Goal: Task Accomplishment & Management: Complete application form

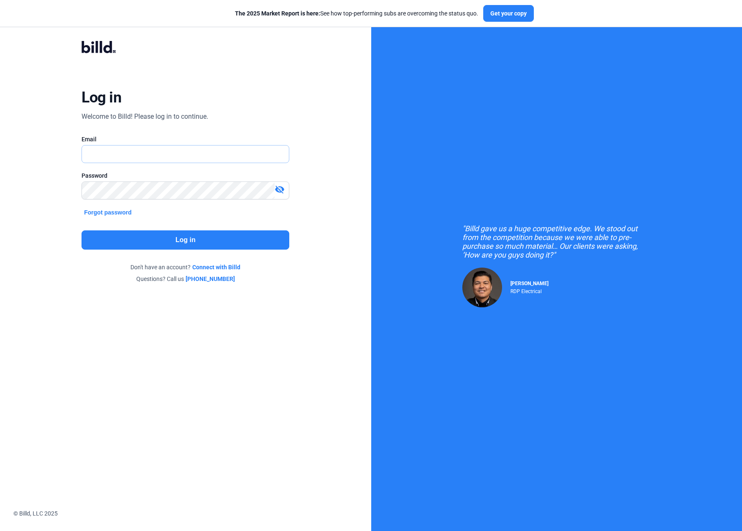
type input "[EMAIL_ADDRESS][DOMAIN_NAME]"
click at [160, 236] on button "Log in" at bounding box center [185, 239] width 208 height 19
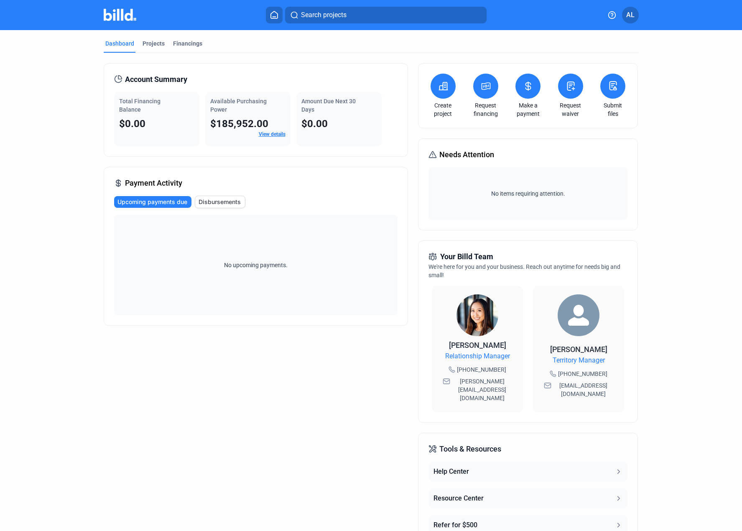
click at [219, 199] on span "Disbursements" at bounding box center [220, 202] width 42 height 8
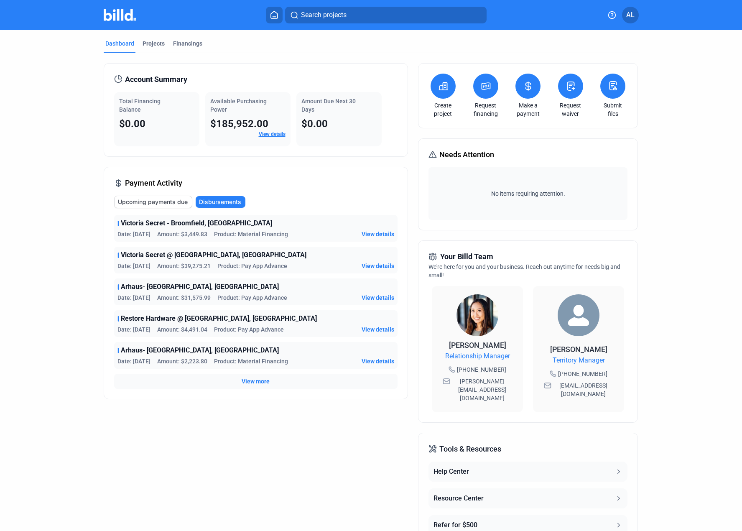
click at [270, 170] on div "Payment Activity Upcoming payments due Disbursements Victoria Secret - Broomfie…" at bounding box center [256, 283] width 304 height 232
click at [266, 133] on link "View details" at bounding box center [272, 134] width 27 height 6
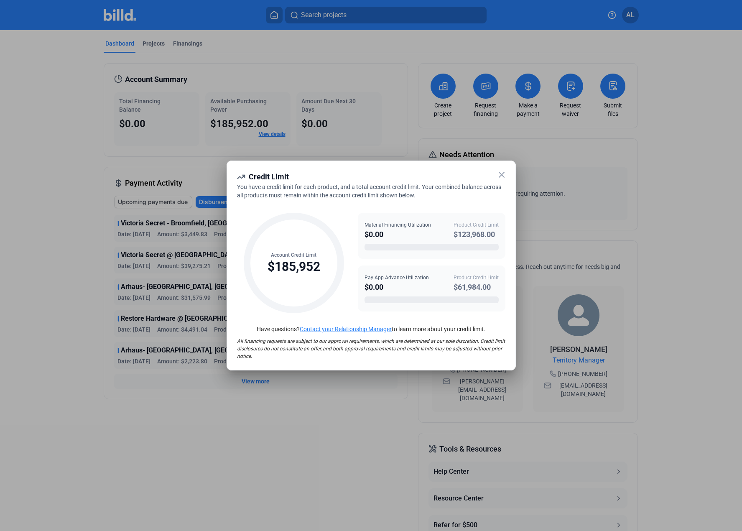
click at [498, 172] on icon at bounding box center [502, 175] width 10 height 10
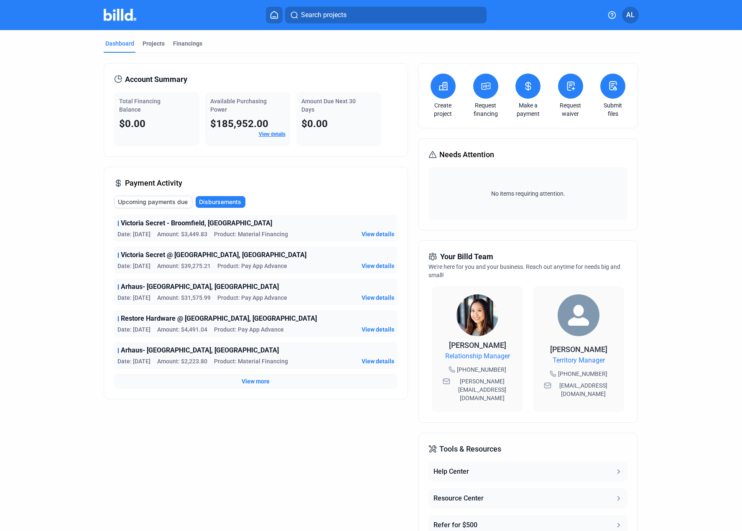
click at [438, 85] on icon at bounding box center [443, 86] width 10 height 10
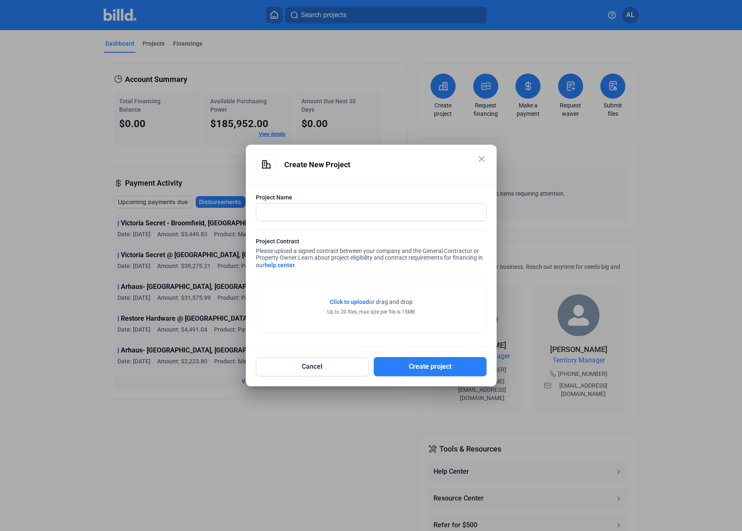
click at [482, 156] on mat-icon "close" at bounding box center [481, 159] width 10 height 10
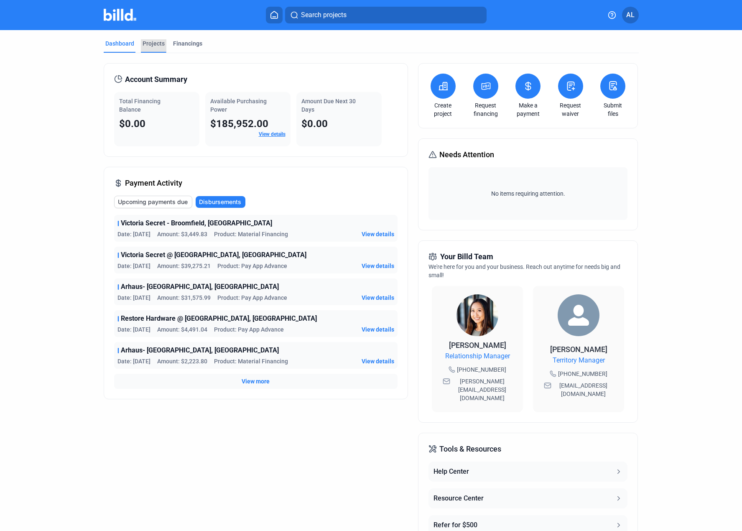
click at [151, 46] on div "Projects" at bounding box center [154, 43] width 22 height 8
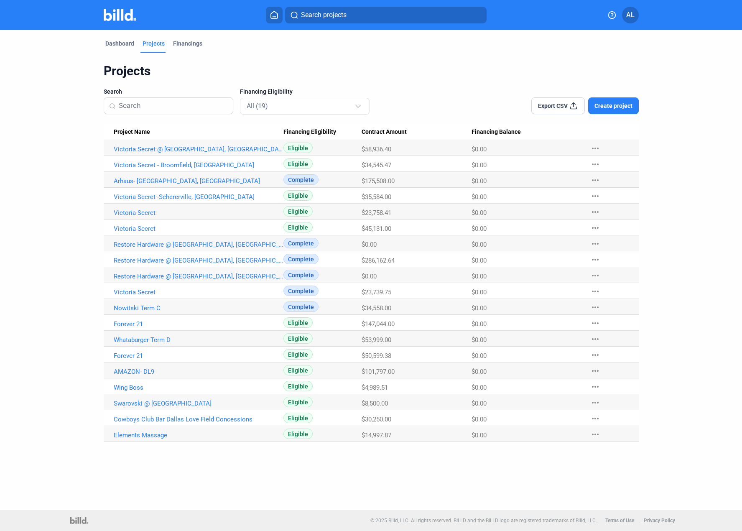
click at [606, 104] on span "Create project" at bounding box center [613, 106] width 38 height 8
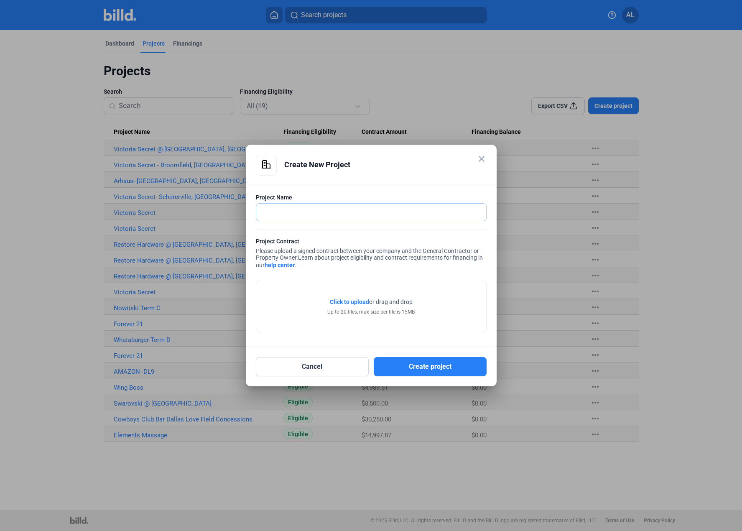
click at [325, 216] on input "text" at bounding box center [371, 212] width 230 height 17
type input "Victoria Secret @ [GEOGRAPHIC_DATA],[GEOGRAPHIC_DATA]"
click at [422, 362] on button "Create project" at bounding box center [430, 366] width 113 height 19
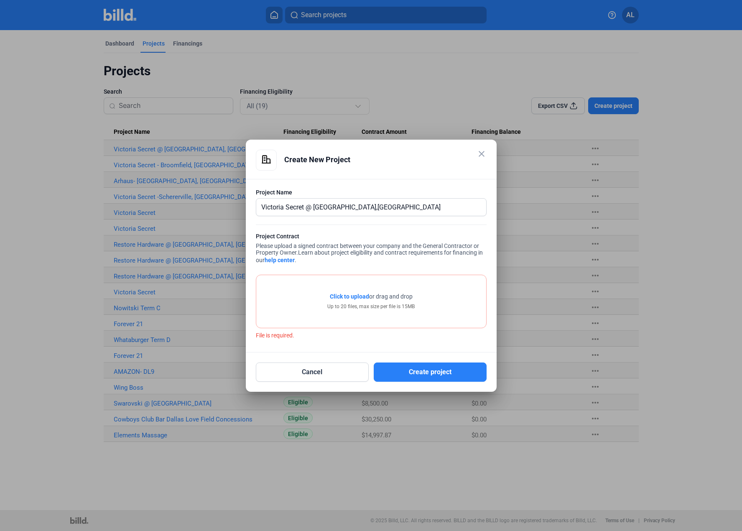
click at [368, 298] on span "Click to upload" at bounding box center [349, 296] width 39 height 7
click at [357, 299] on span "Click to upload" at bounding box center [349, 296] width 39 height 7
click at [359, 297] on span "Click to upload" at bounding box center [349, 296] width 39 height 7
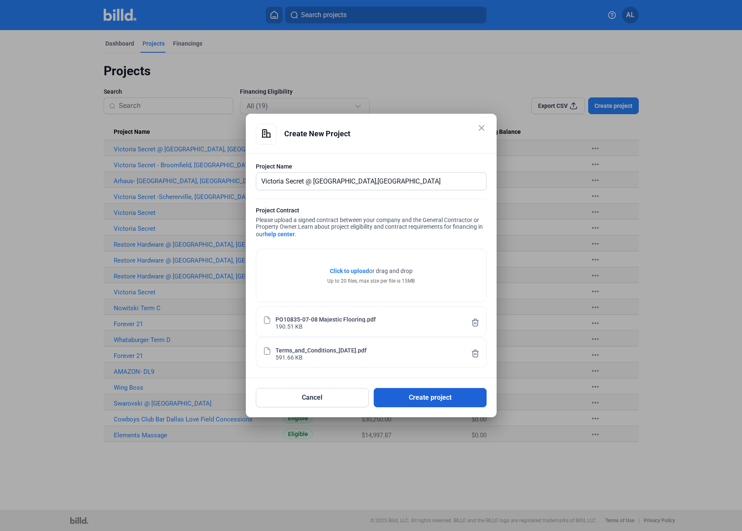
click at [427, 394] on button "Create project" at bounding box center [430, 397] width 113 height 19
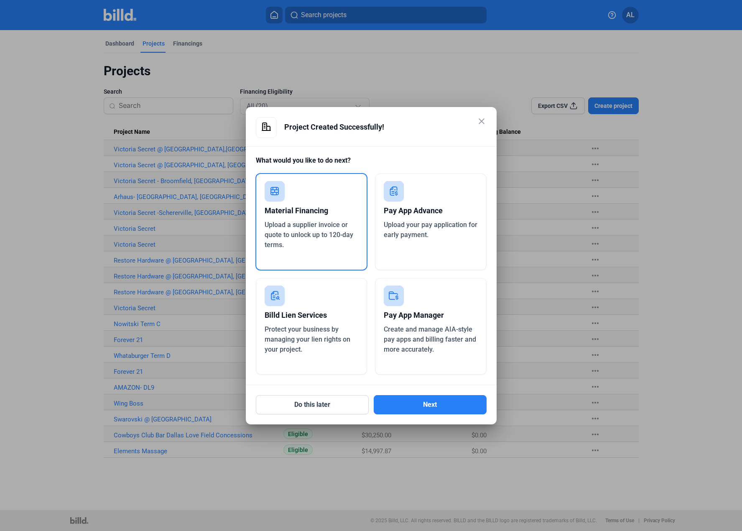
click at [326, 217] on div "Material Financing" at bounding box center [312, 210] width 94 height 18
click at [418, 400] on button "Next" at bounding box center [430, 404] width 113 height 19
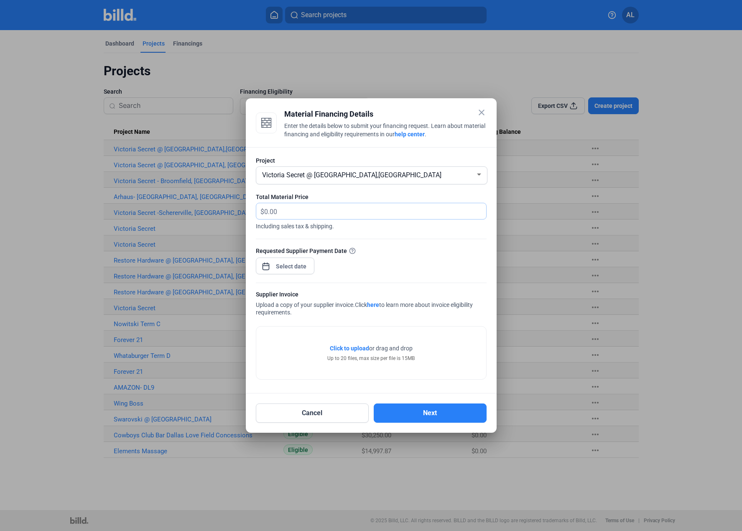
click at [347, 212] on input "text" at bounding box center [370, 211] width 212 height 16
type input "3,602.09"
click at [291, 264] on div "close Material Financing Details Enter the details below to submit your financi…" at bounding box center [371, 265] width 742 height 531
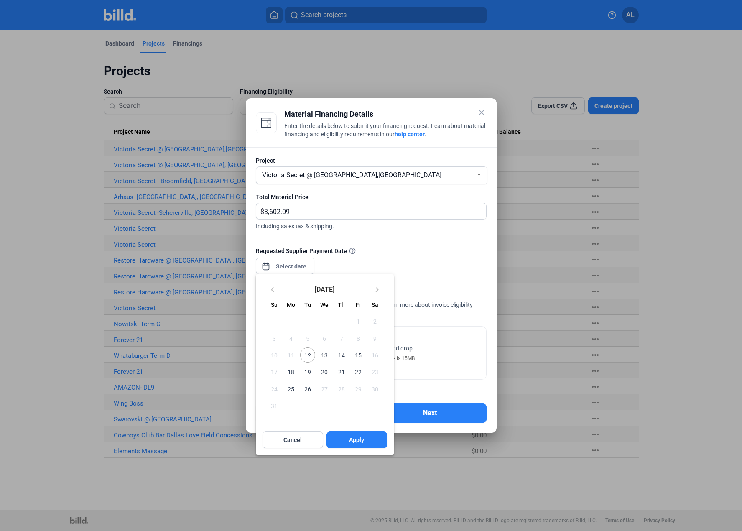
click at [294, 366] on span "18" at bounding box center [290, 371] width 15 height 15
click at [349, 440] on button "Apply" at bounding box center [356, 439] width 61 height 17
type input "[DATE]"
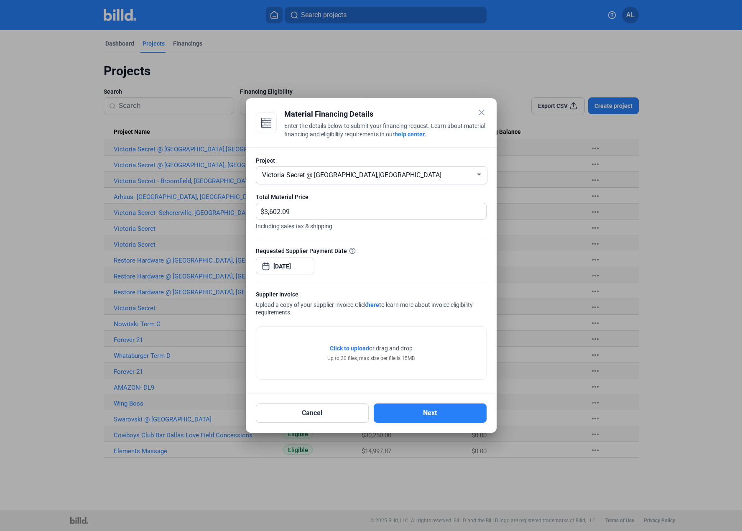
click at [355, 346] on span "Click to upload" at bounding box center [349, 348] width 39 height 7
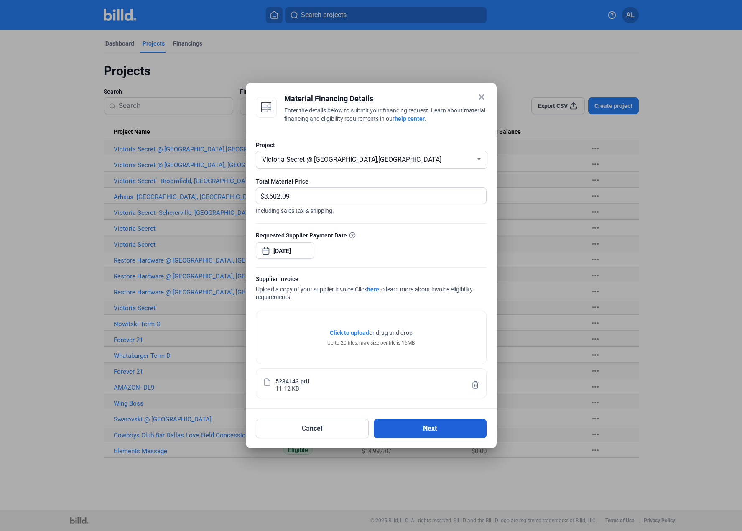
click at [435, 433] on button "Next" at bounding box center [430, 428] width 113 height 19
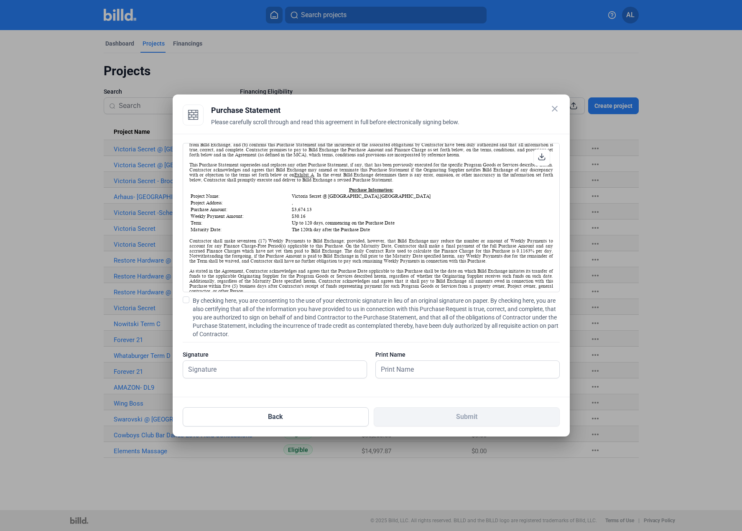
scroll to position [84, 0]
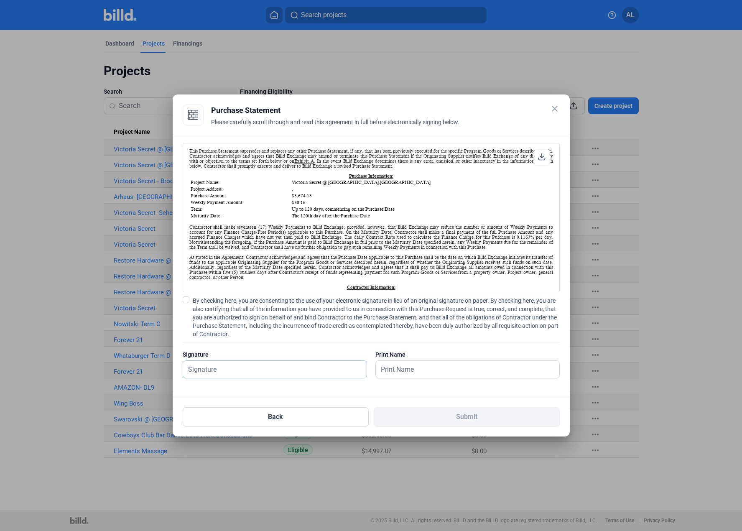
click at [344, 367] on input "text" at bounding box center [274, 369] width 183 height 17
type input "[PERSON_NAME]"
click at [426, 368] on input "[PERSON_NAME]" at bounding box center [463, 369] width 174 height 17
click at [320, 374] on input "[PERSON_NAME]" at bounding box center [274, 369] width 183 height 17
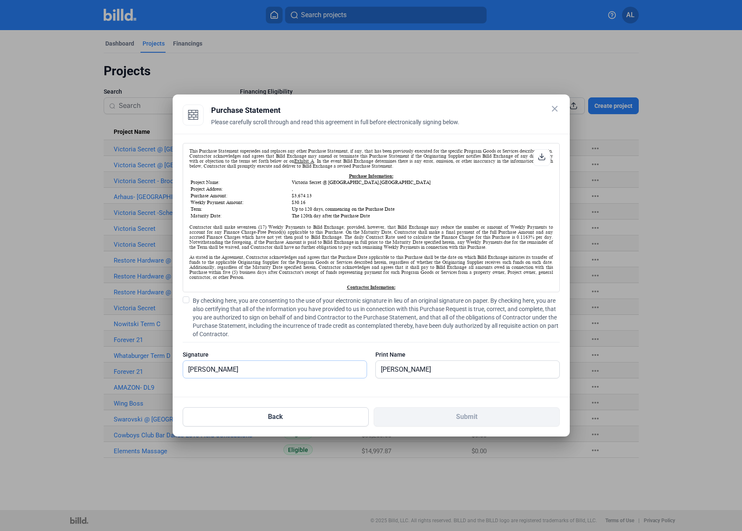
drag, startPoint x: 309, startPoint y: 369, endPoint x: 325, endPoint y: 365, distance: 16.2
click at [302, 369] on input "[PERSON_NAME]" at bounding box center [274, 369] width 183 height 17
drag, startPoint x: 439, startPoint y: 364, endPoint x: 352, endPoint y: 367, distance: 87.0
click at [352, 367] on div "Signature [PERSON_NAME] Print Name [PERSON_NAME]" at bounding box center [371, 368] width 377 height 36
click at [186, 298] on span at bounding box center [186, 299] width 7 height 7
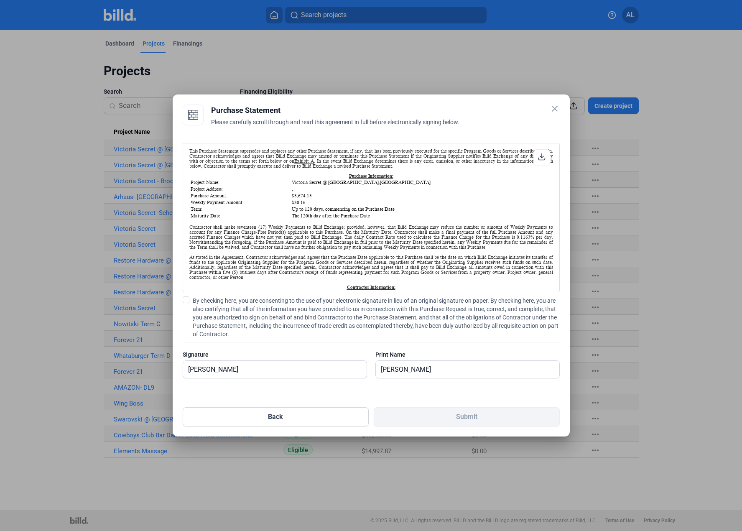
click at [0, 0] on input "By checking here, you are consenting to the use of your electronic signature in…" at bounding box center [0, 0] width 0 height 0
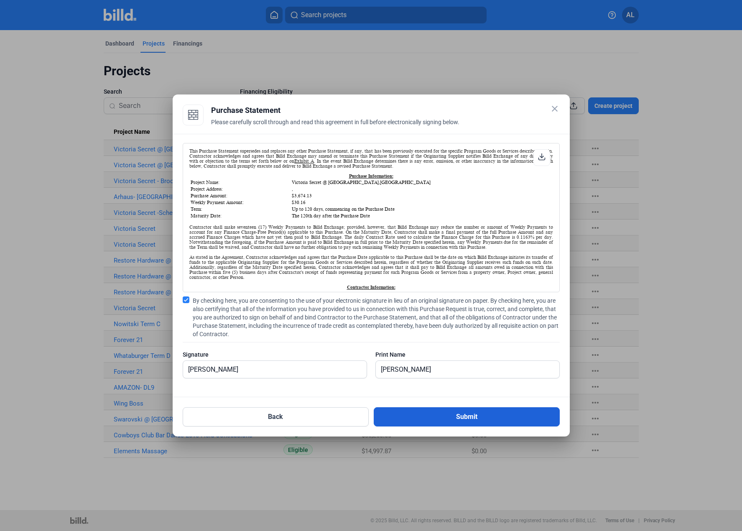
click at [453, 415] on button "Submit" at bounding box center [467, 416] width 186 height 19
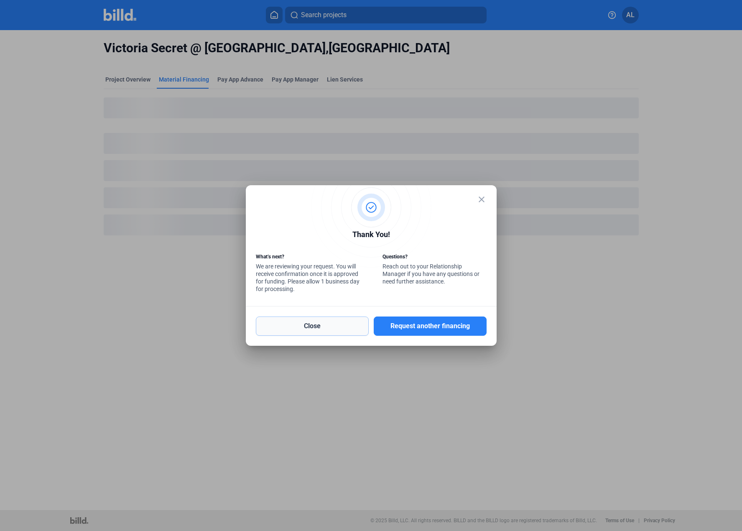
click at [306, 325] on button "Close" at bounding box center [312, 325] width 113 height 19
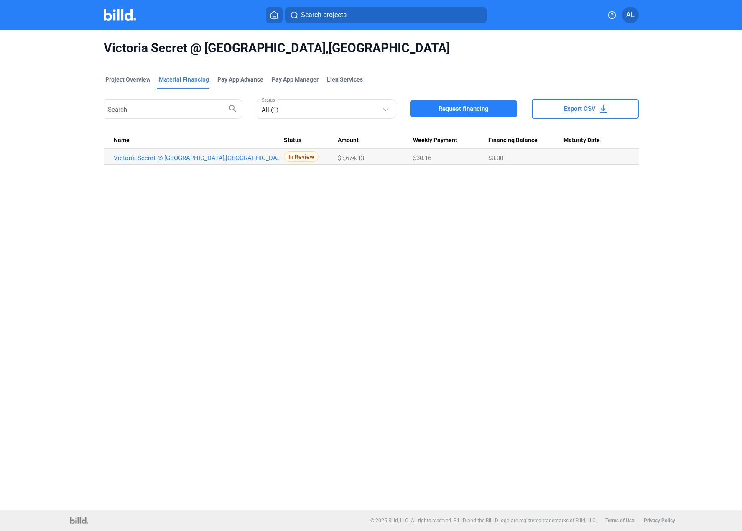
click at [395, 227] on div "Victoria Secret @ [GEOGRAPHIC_DATA],[GEOGRAPHIC_DATA] Project Overview Material…" at bounding box center [371, 270] width 742 height 480
